Goal: Information Seeking & Learning: Learn about a topic

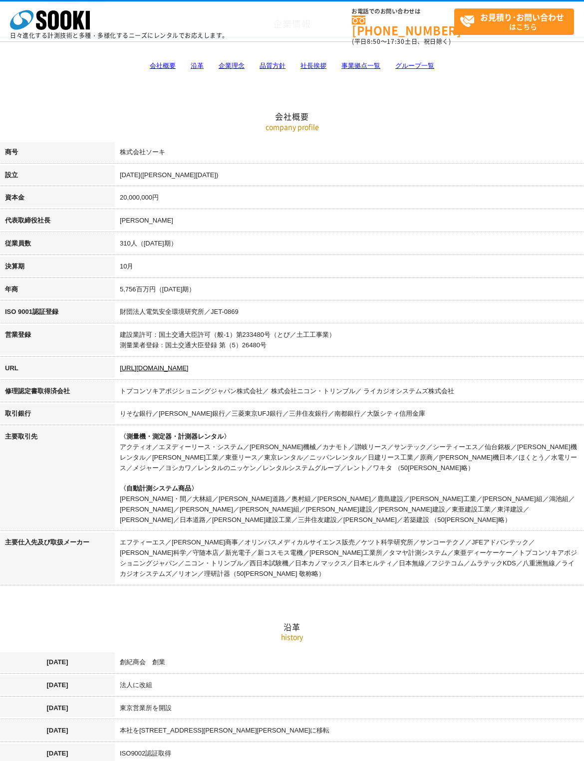
click at [381, 478] on td "〈測量機・測定器・計測器レンタル〉 アクティオ／エヌディーリース・システム／奥村機械／カナモト／讃岐リース／サンテック／シーティーエス／仙台銘板／太陽建機レン…" at bounding box center [349, 479] width 469 height 106
click at [384, 675] on td "法人に改組" at bounding box center [349, 686] width 469 height 23
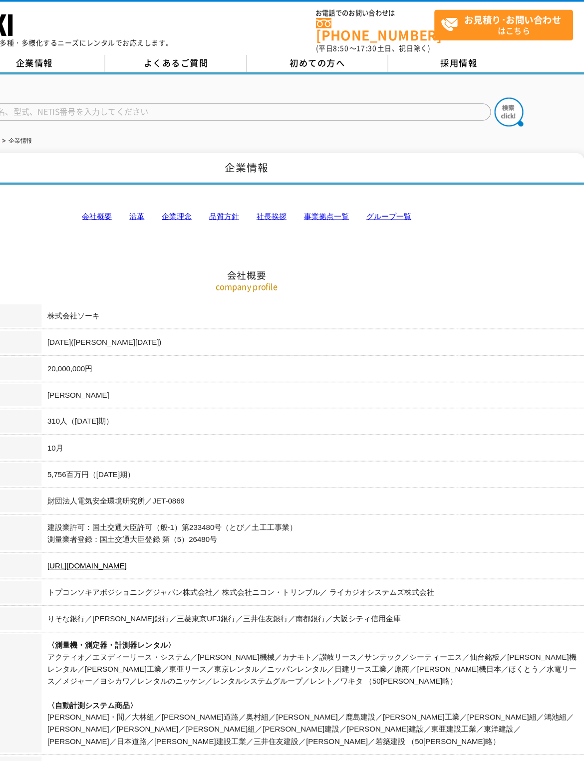
click at [97, 19] on div "株式会社 ソーキ spMenu 日々進化する計測技術と多種・多様化するニーズにレンタルでお応えします。" at bounding box center [119, 22] width 218 height 33
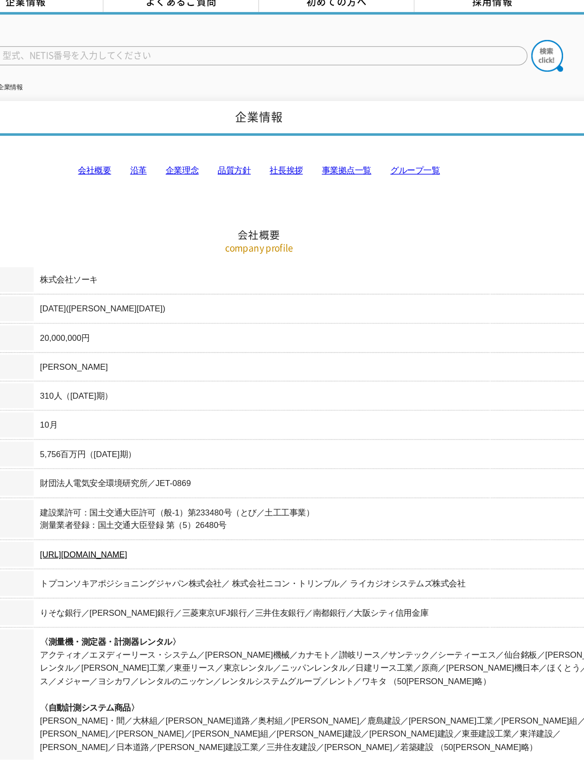
click at [20, 479] on th "URL" at bounding box center [57, 490] width 115 height 23
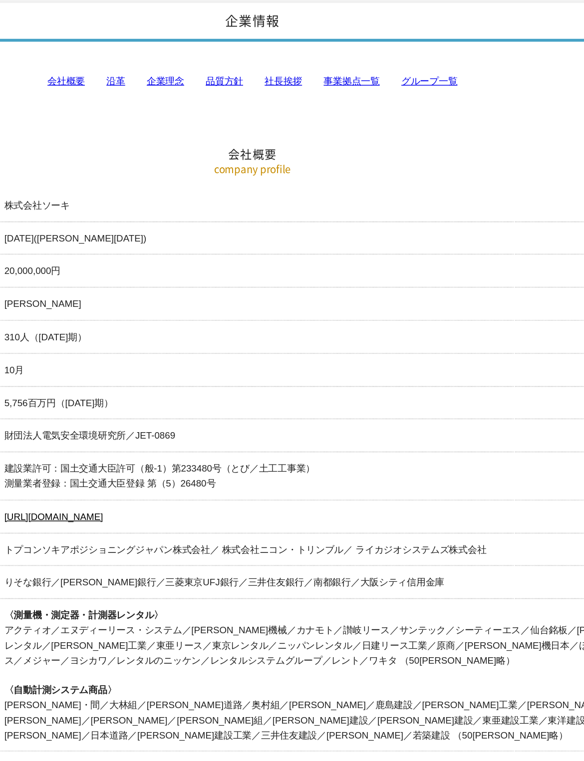
click at [115, 217] on td "株式会社ソーキ" at bounding box center [349, 228] width 469 height 23
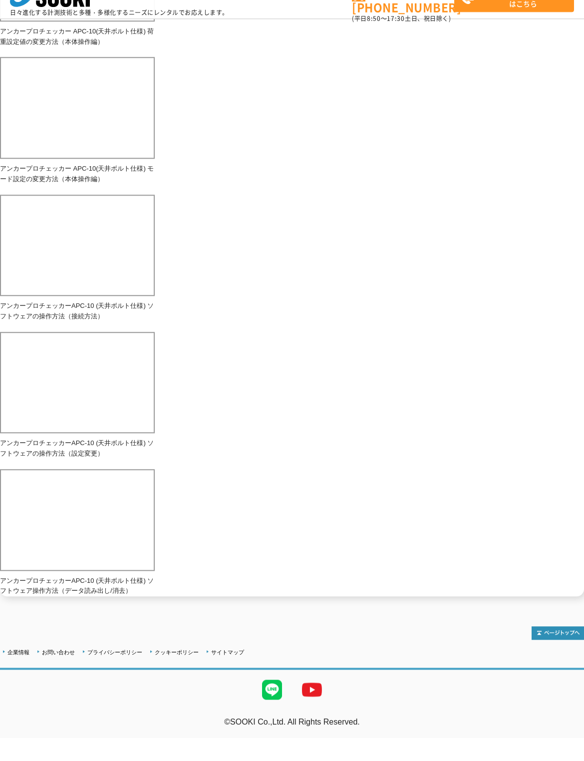
scroll to position [391, 0]
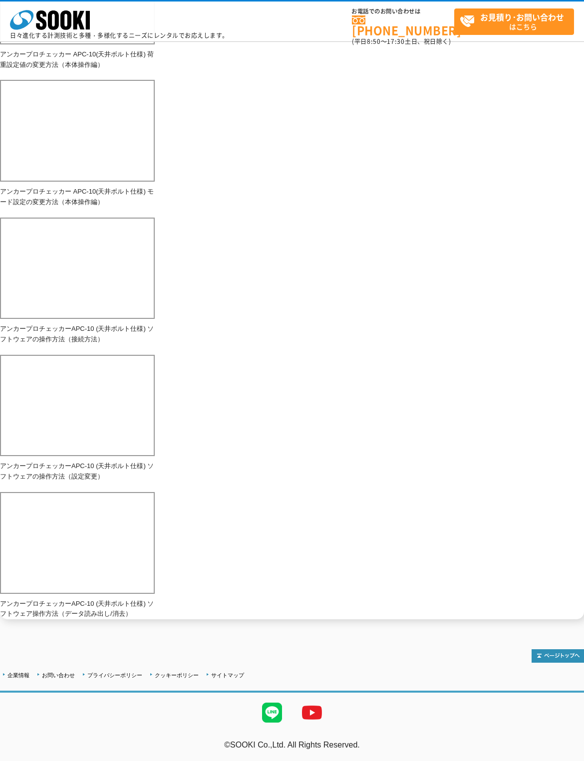
click at [116, 662] on div at bounding box center [292, 650] width 584 height 23
click at [108, 662] on div at bounding box center [292, 650] width 584 height 23
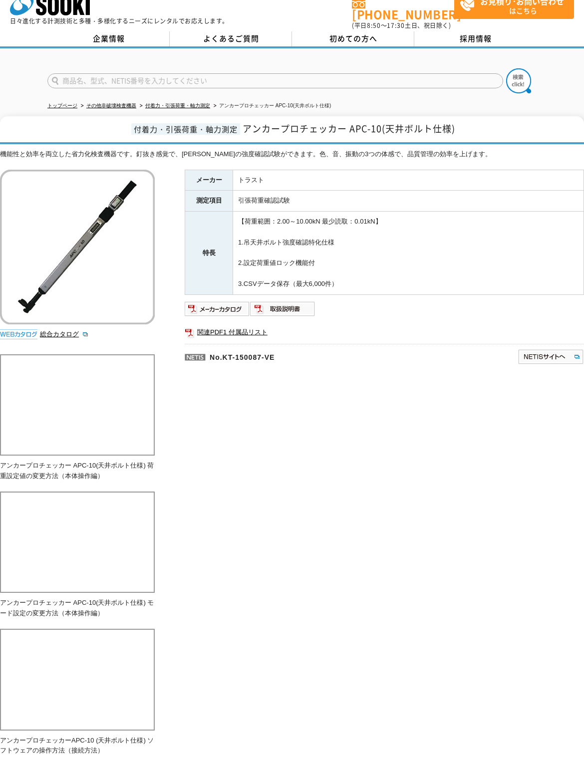
scroll to position [0, 0]
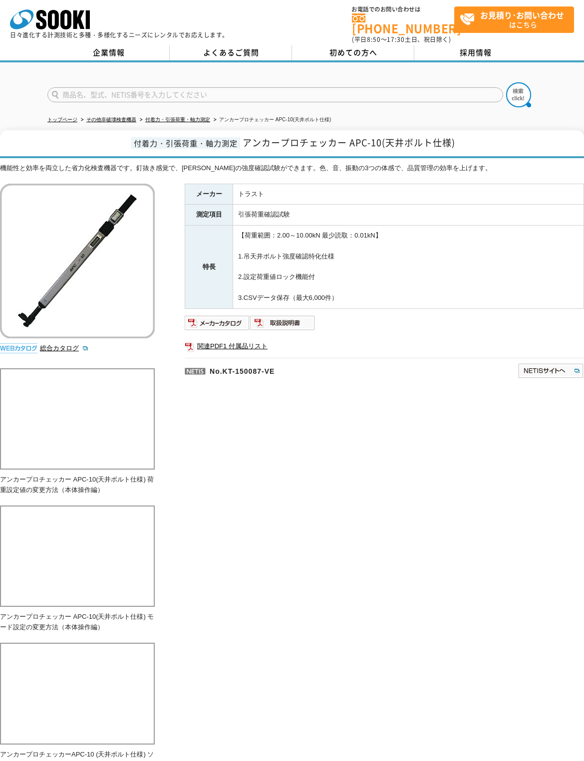
click at [141, 495] on p "アンカープロチェッカー APC-10(天井ボルト仕様) 荷重設定値の変更方法（本体操作編）" at bounding box center [77, 485] width 155 height 21
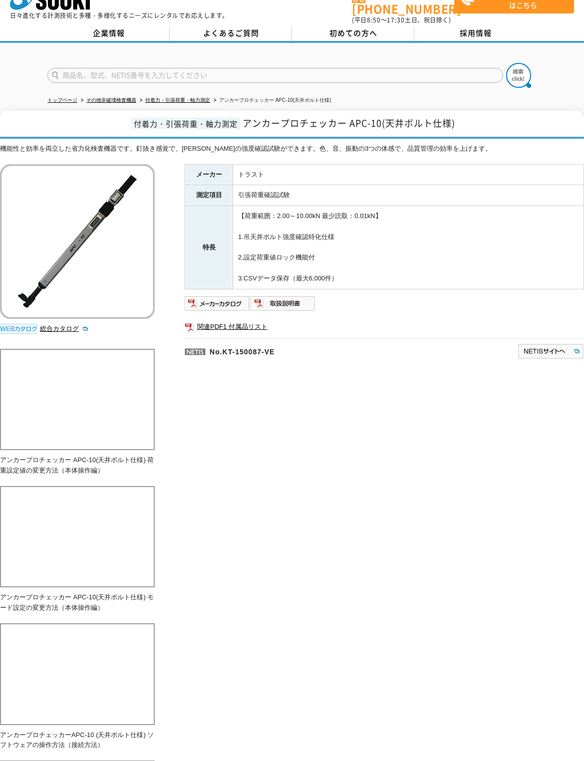
scroll to position [11, 0]
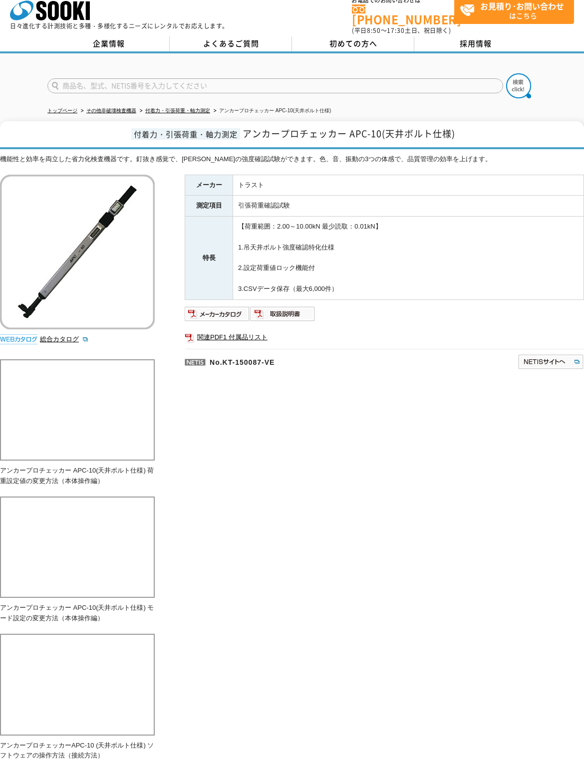
click at [113, 49] on link "企業情報" at bounding box center [108, 43] width 122 height 15
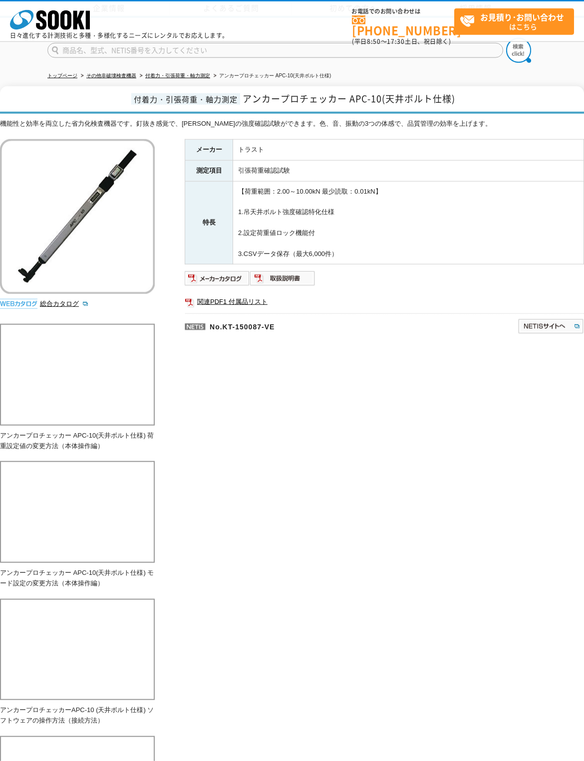
scroll to position [0, 0]
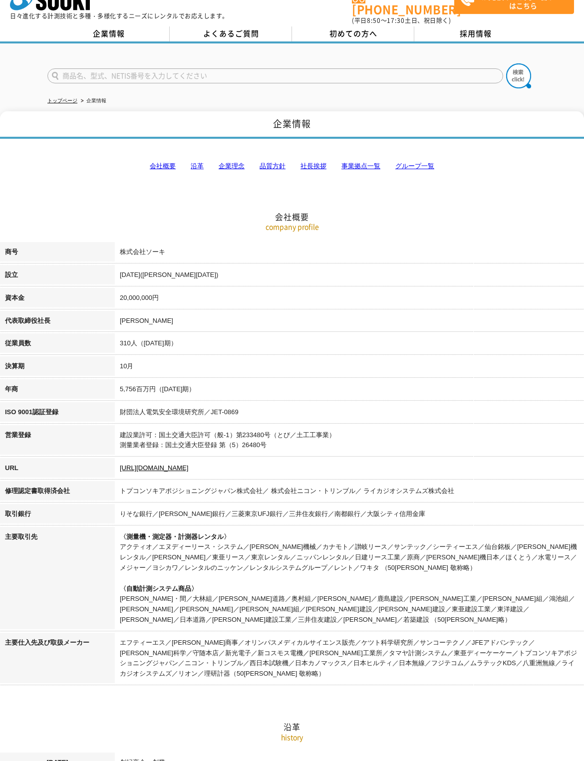
scroll to position [21, 0]
